Goal: Task Accomplishment & Management: Complete application form

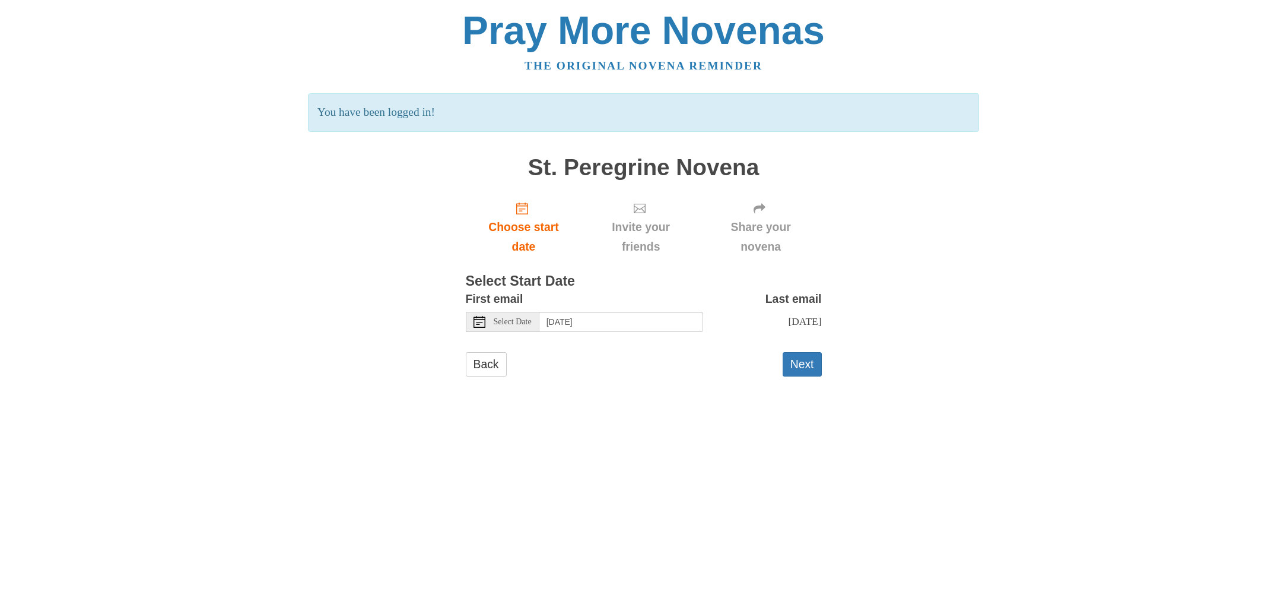
click at [479, 324] on icon at bounding box center [480, 322] width 12 height 12
click at [803, 370] on button "Next" at bounding box center [802, 364] width 39 height 24
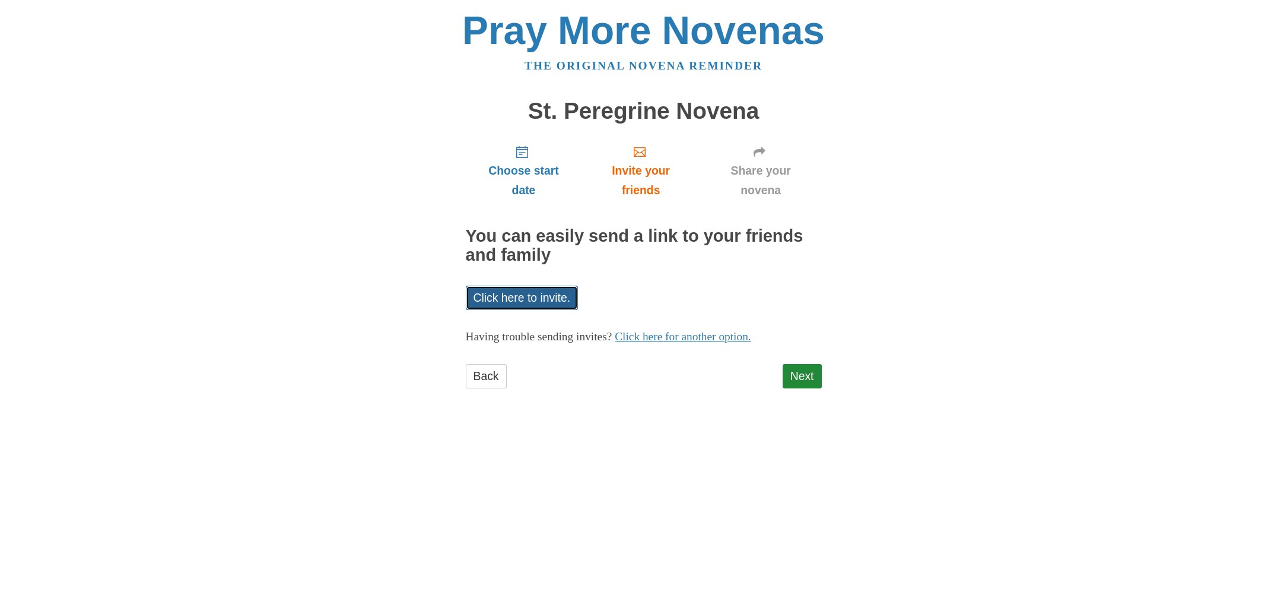
click at [536, 302] on link "Click here to invite." at bounding box center [522, 298] width 113 height 24
